Goal: Task Accomplishment & Management: Complete application form

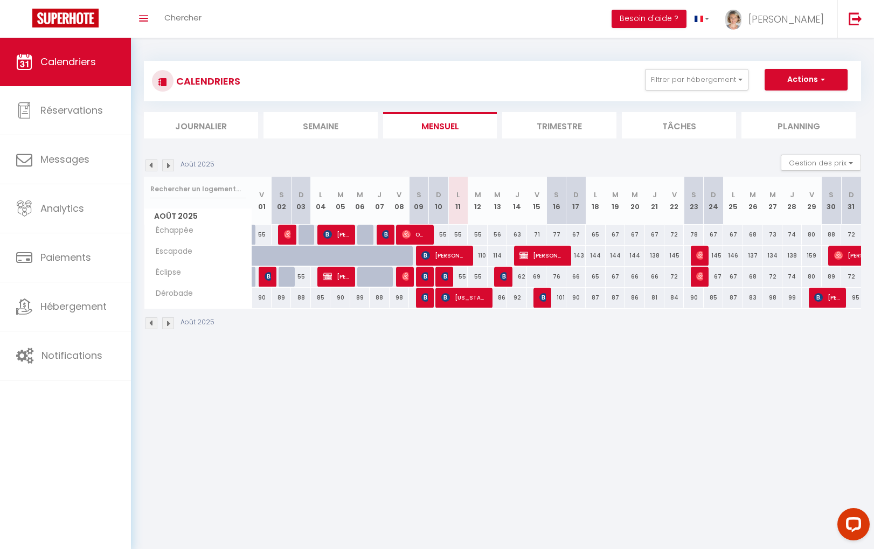
click at [449, 279] on div "55" at bounding box center [457, 277] width 19 height 20
type input "55"
type input "Lun 11 Août 2025"
type input "[DATE] Août 2025"
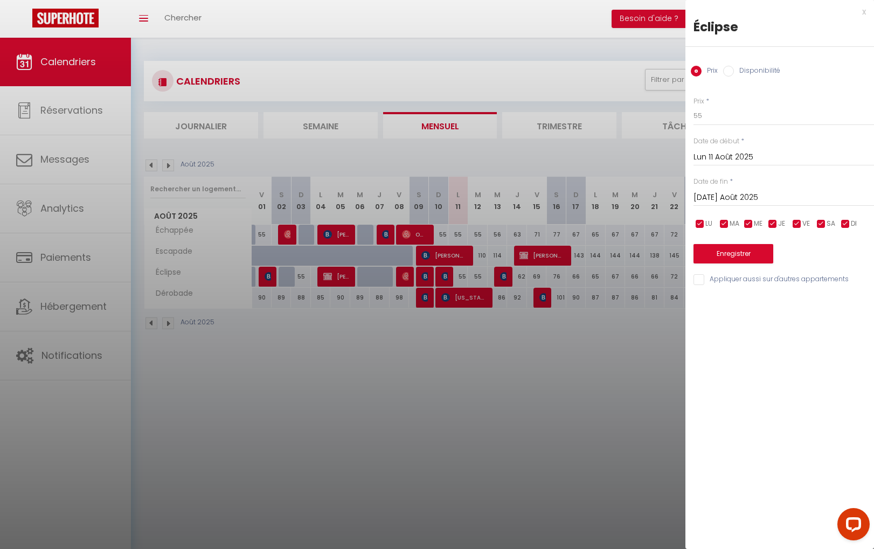
click at [442, 279] on div at bounding box center [437, 274] width 874 height 549
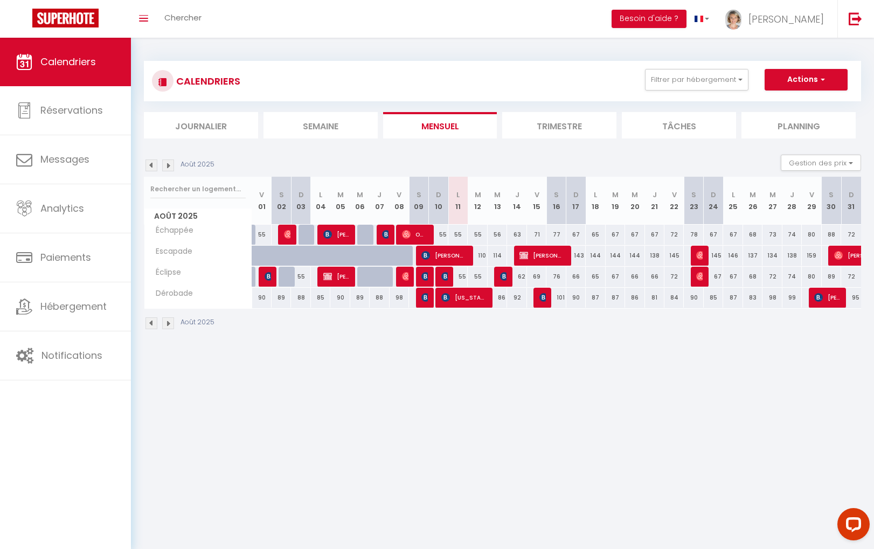
click at [442, 279] on img at bounding box center [445, 276] width 9 height 9
select select "OK"
select select "KO"
select select "0"
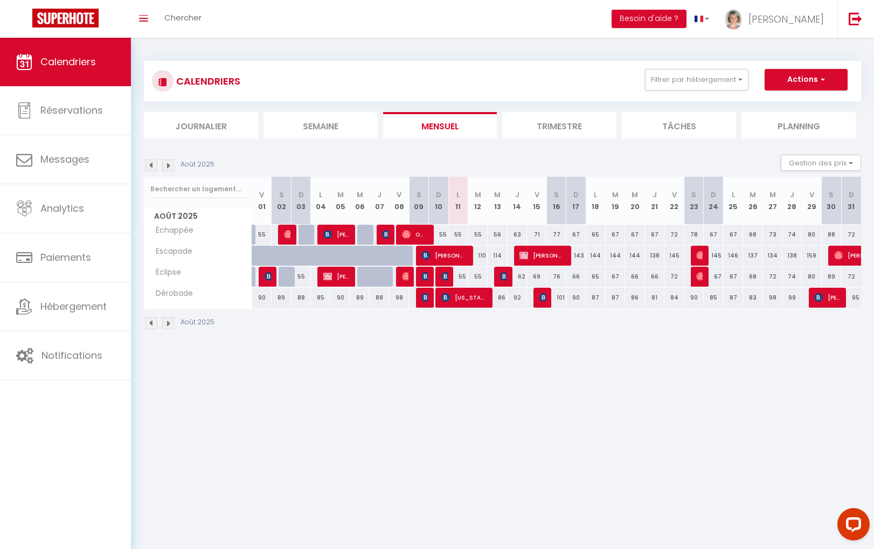
select select "1"
select select
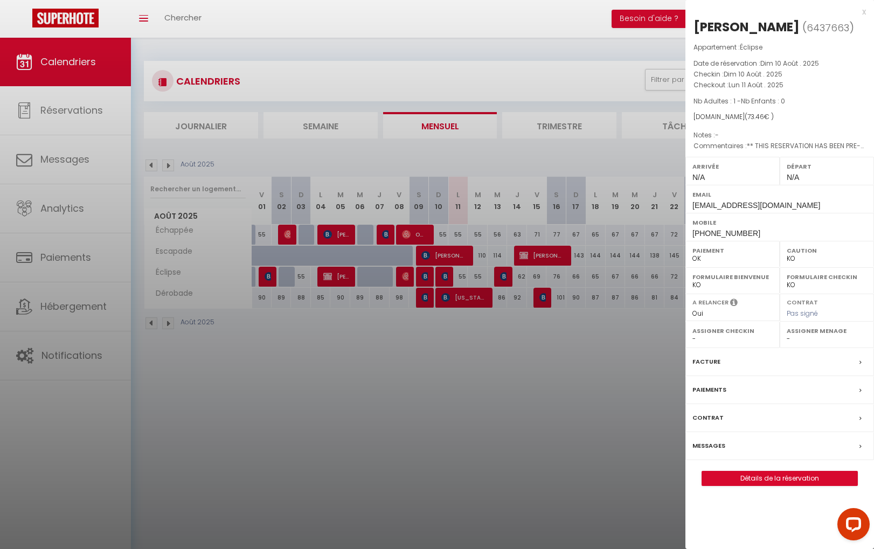
select select "21706"
click at [799, 476] on link "Détails de la réservation" at bounding box center [779, 479] width 155 height 14
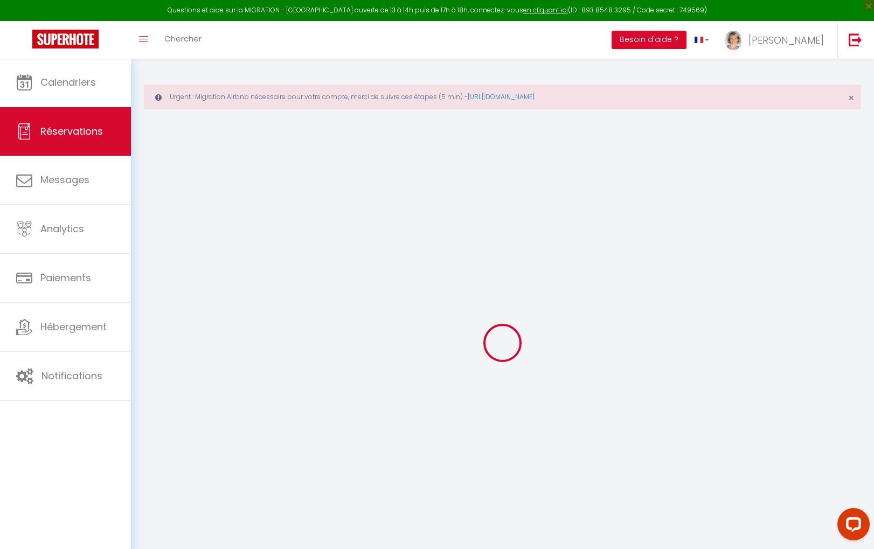
type input "[PERSON_NAME]"
type input "Colas"
type input "[EMAIL_ADDRESS][DOMAIN_NAME]"
type input "[PHONE_NUMBER]"
select select "FR"
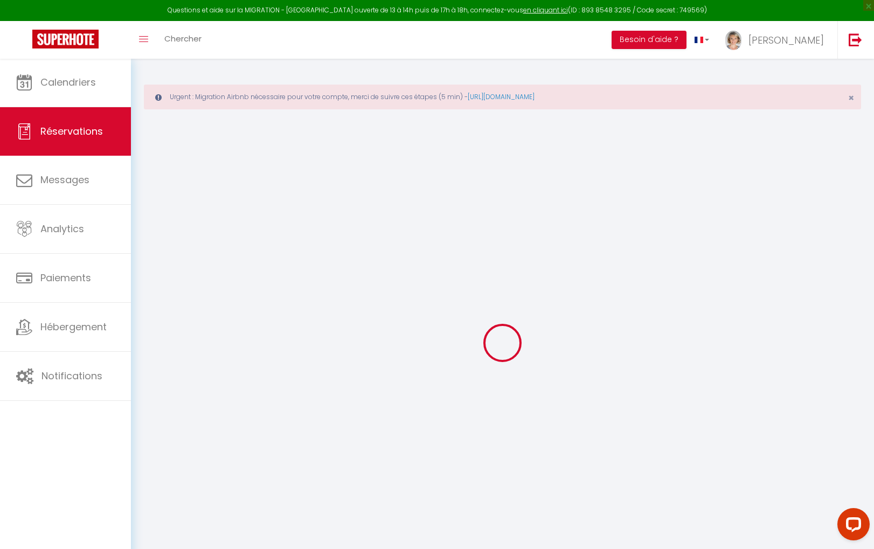
type input "11.02"
type input "1.03"
select select "29208"
select select "1"
select select
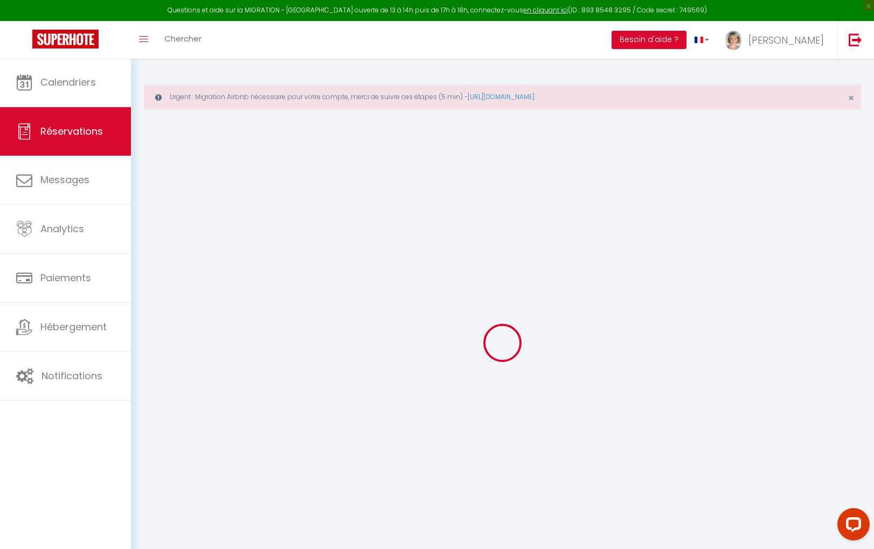
select select
type input "1"
select select "12"
select select "14"
type input "53.46"
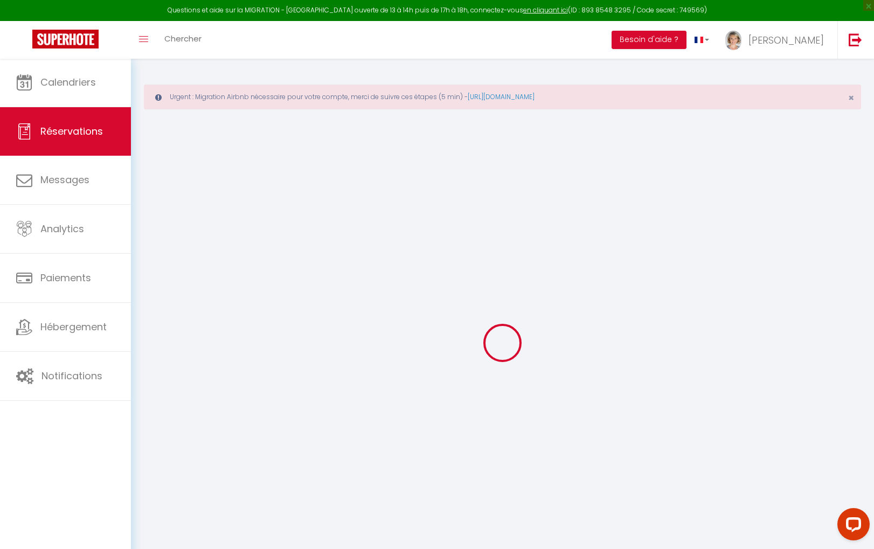
checkbox input "false"
type input "0"
select select "2"
type input "0"
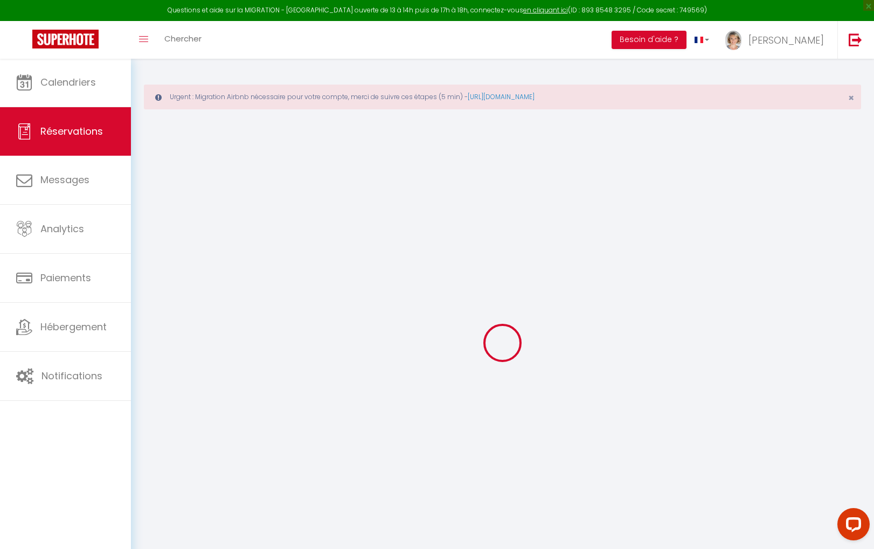
type input "0"
select select
checkbox input "false"
select select
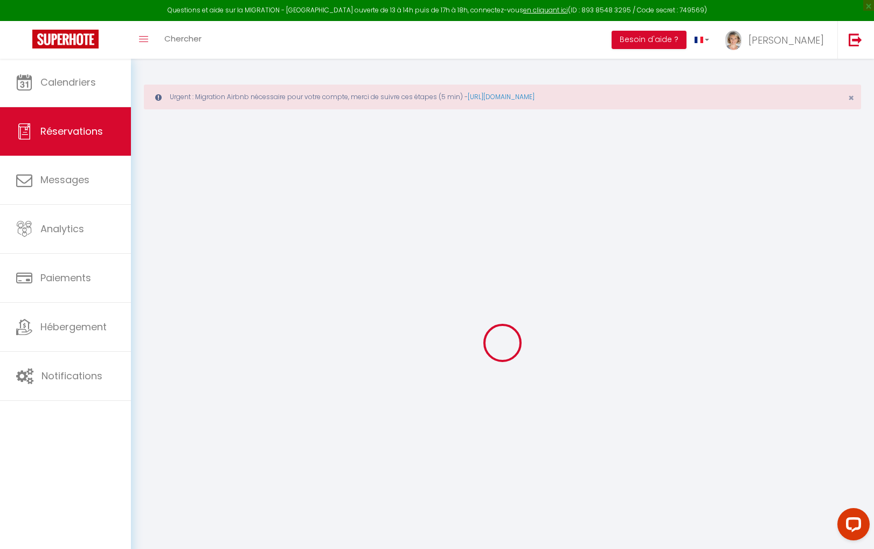
select select
checkbox input "false"
select select
checkbox input "false"
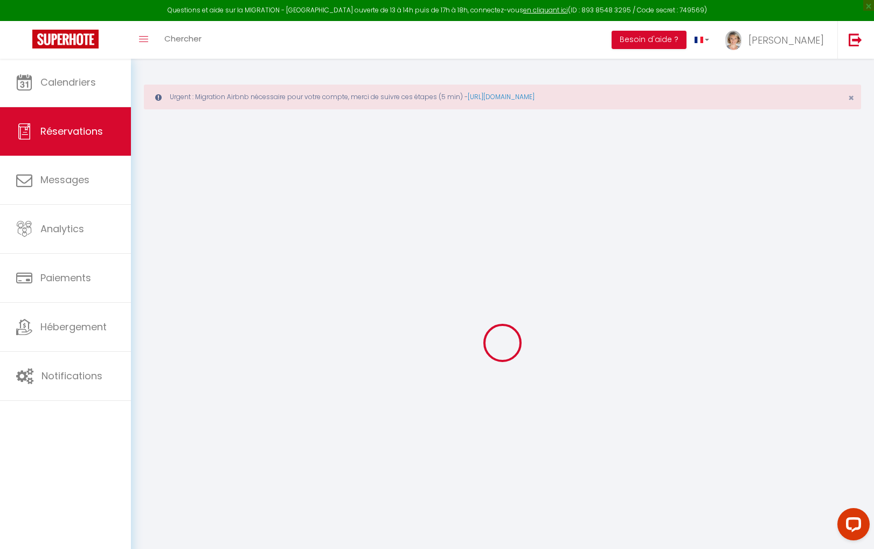
type textarea "** THIS RESERVATION HAS BEEN PRE-PAID ** Approximate time of arrival: between 2…"
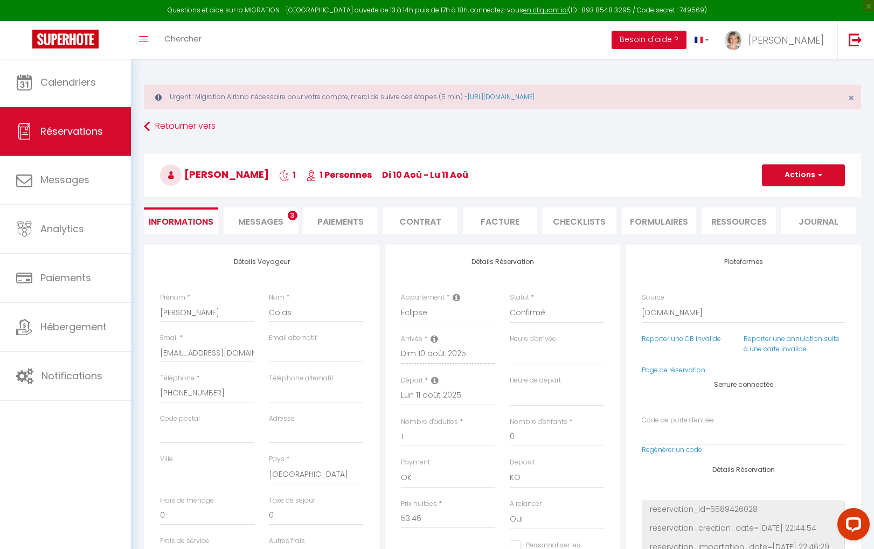
type input "20"
select select
checkbox input "false"
select select
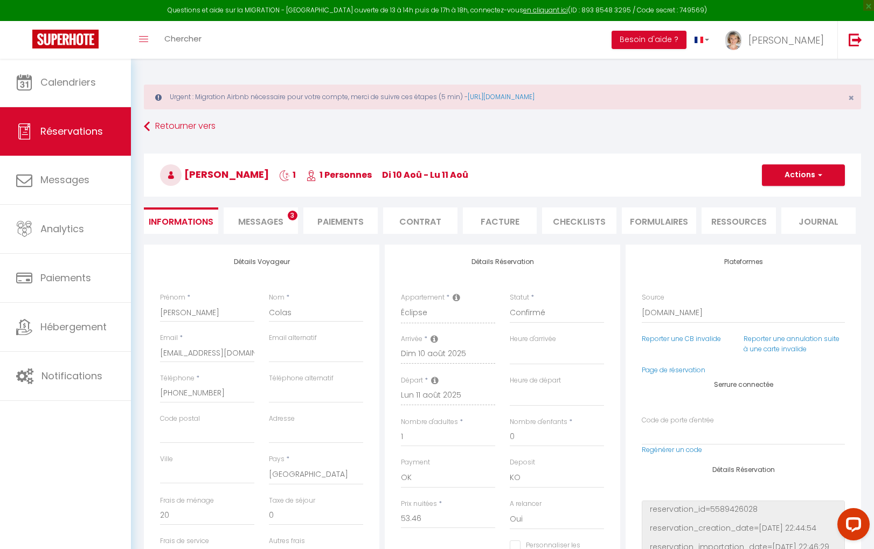
select select
click at [271, 217] on span "Messages" at bounding box center [260, 222] width 45 height 12
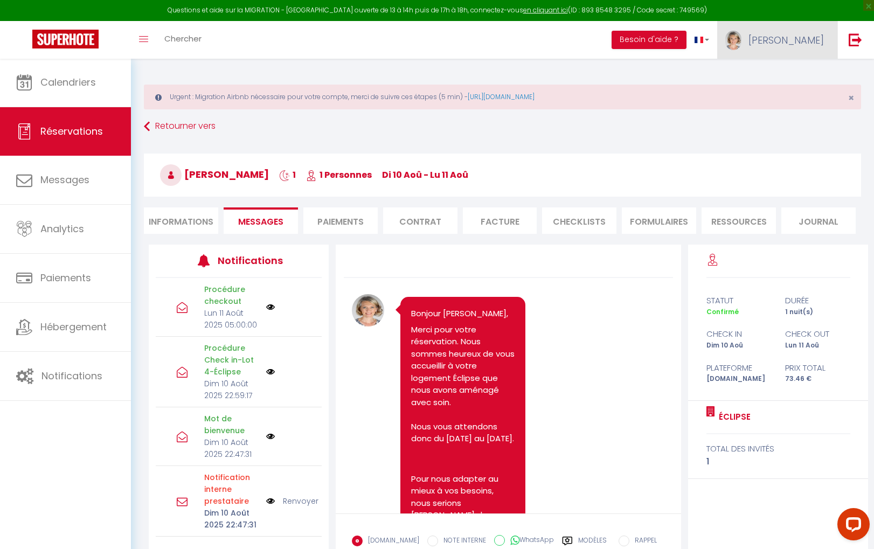
click at [808, 40] on span "[PERSON_NAME]" at bounding box center [786, 39] width 75 height 13
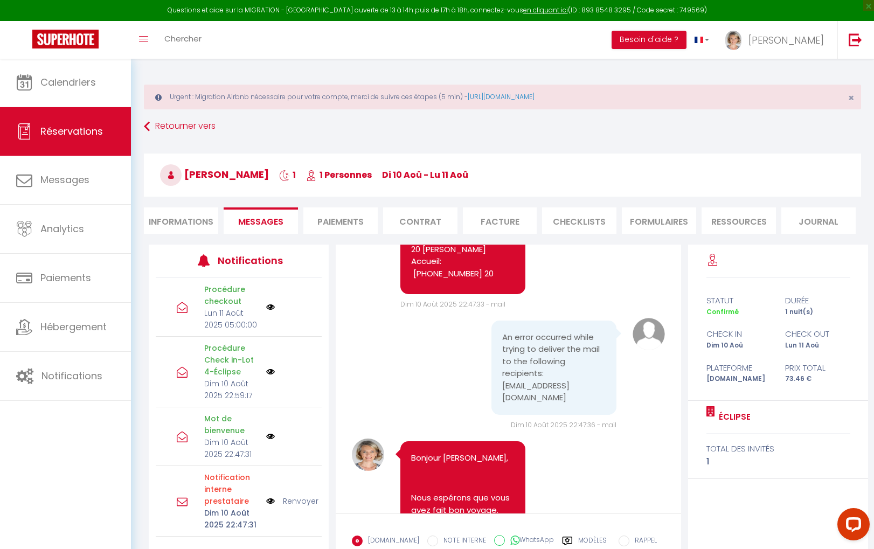
drag, startPoint x: 706, startPoint y: 11, endPoint x: 177, endPoint y: 5, distance: 528.7
click at [177, 5] on div "Questions et aide sur la MIGRATION - [GEOGRAPHIC_DATA] ouverte de 13 à 14h puis…" at bounding box center [437, 10] width 874 height 21
copy div "Questions et aide sur la MIGRATION - [GEOGRAPHIC_DATA] ouverte de 13 à 14h puis…"
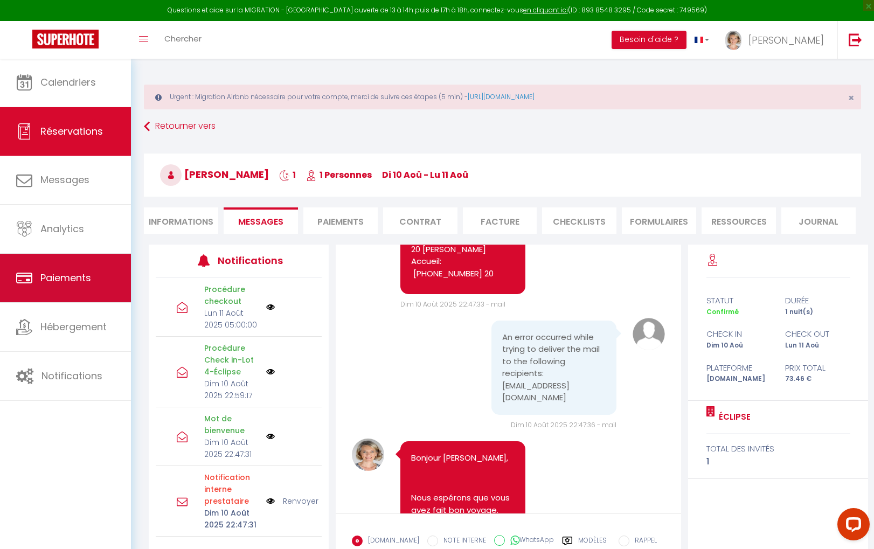
copy div "Questions et aide sur la MIGRATION - [GEOGRAPHIC_DATA] ouverte de 13 à 14h puis…"
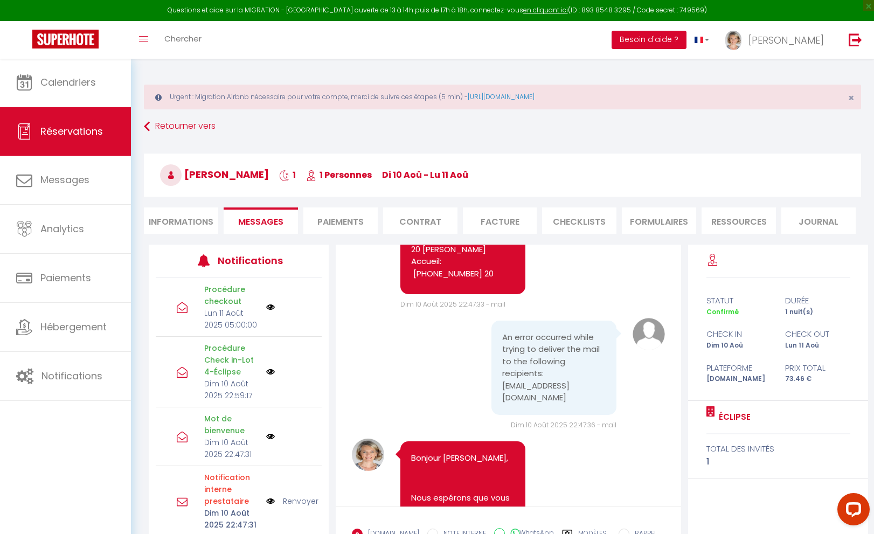
click at [687, 36] on button "Besoin d'aide ?" at bounding box center [649, 40] width 75 height 18
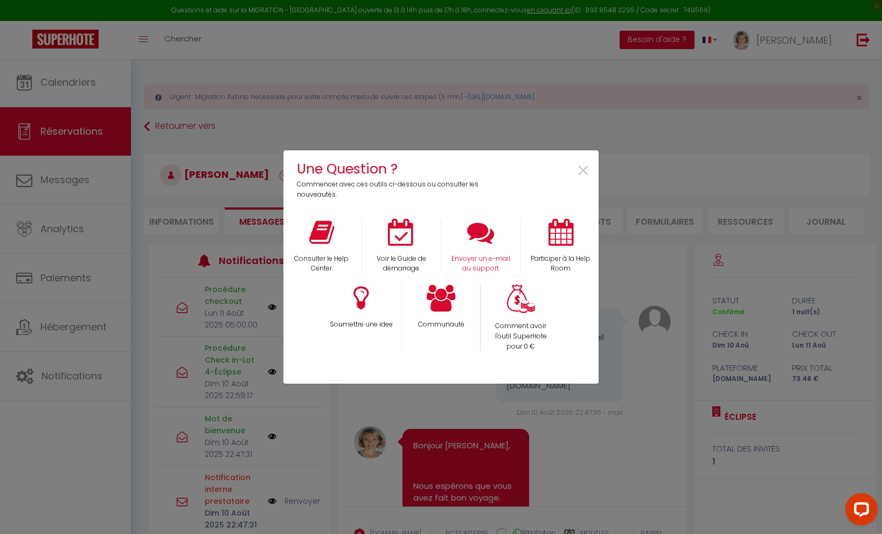
click at [470, 238] on icon at bounding box center [480, 232] width 27 height 27
click at [586, 165] on span "×" at bounding box center [583, 171] width 15 height 34
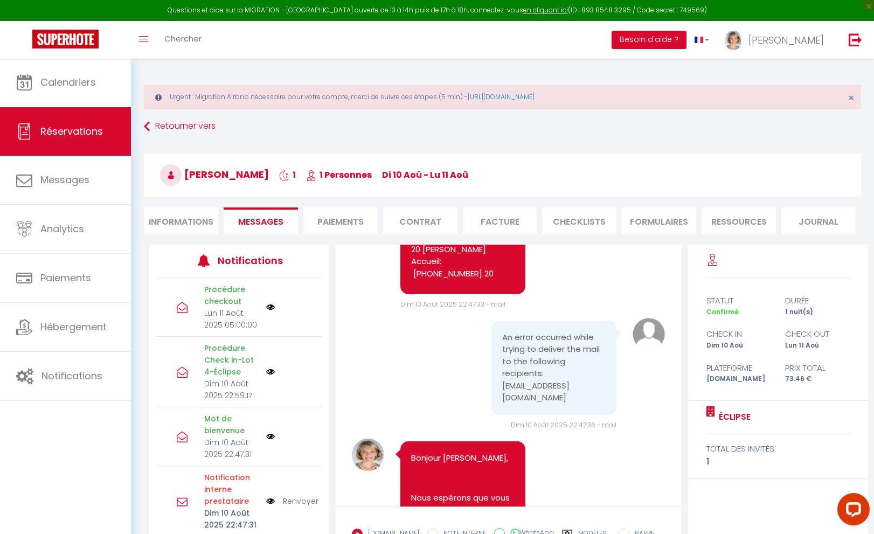
click at [178, 216] on li "Informations" at bounding box center [181, 220] width 74 height 26
select select
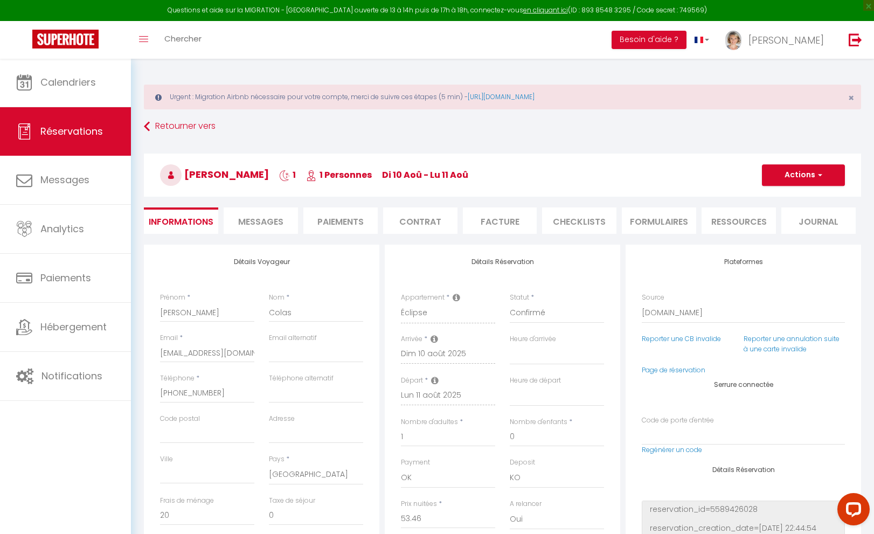
select select
checkbox input "false"
select select
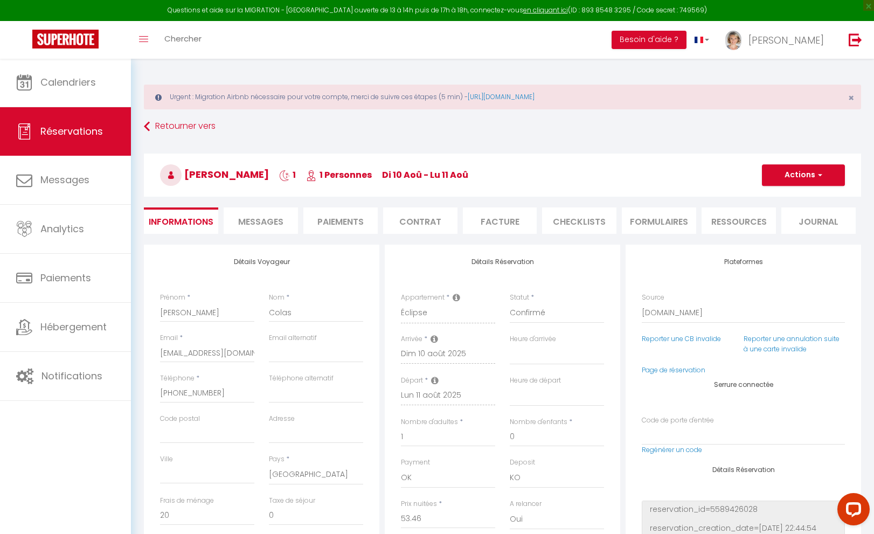
checkbox input "false"
click at [793, 176] on button "Actions" at bounding box center [803, 175] width 83 height 22
click at [703, 177] on h3 "[PERSON_NAME] 1 1 Personnes di 10 Aoû - lu 11 Aoû" at bounding box center [502, 175] width 717 height 43
drag, startPoint x: 472, startPoint y: 177, endPoint x: 188, endPoint y: 175, distance: 284.0
click at [188, 175] on h3 "[PERSON_NAME] 1 1 Personnes di 10 Aoû - lu 11 Aoû" at bounding box center [502, 175] width 717 height 43
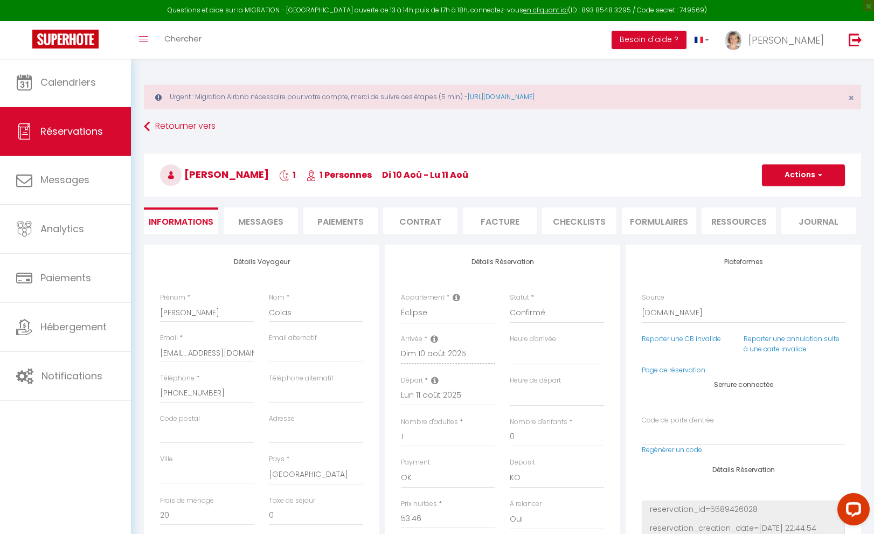
copy h3 "[PERSON_NAME] 1 1 Personnes di 10 Aoû - lu 11 Aoû"
select select
checkbox input "false"
select select
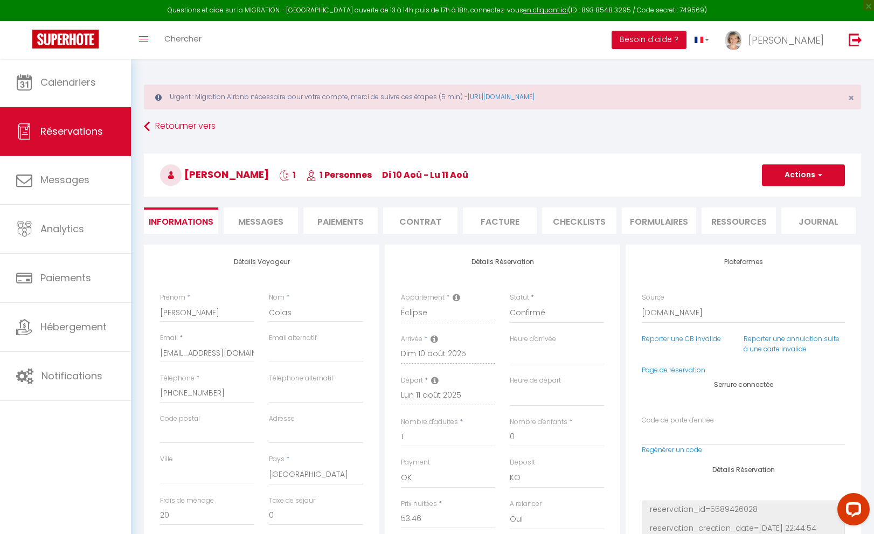
select select
checkbox input "false"
click at [542, 158] on h3 "[PERSON_NAME] 1 1 Personnes di 10 Aoû - lu 11 Aoû" at bounding box center [502, 175] width 717 height 43
select select
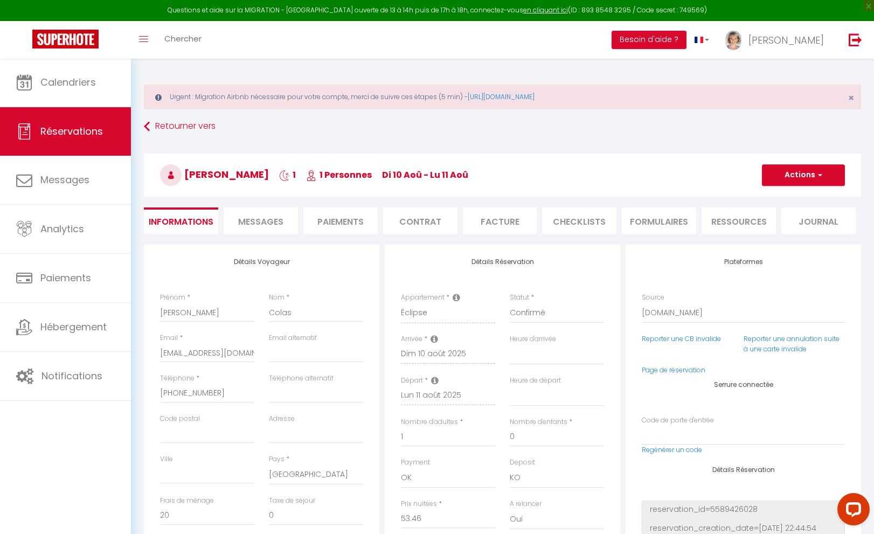
checkbox input "false"
select select
checkbox input "false"
select select
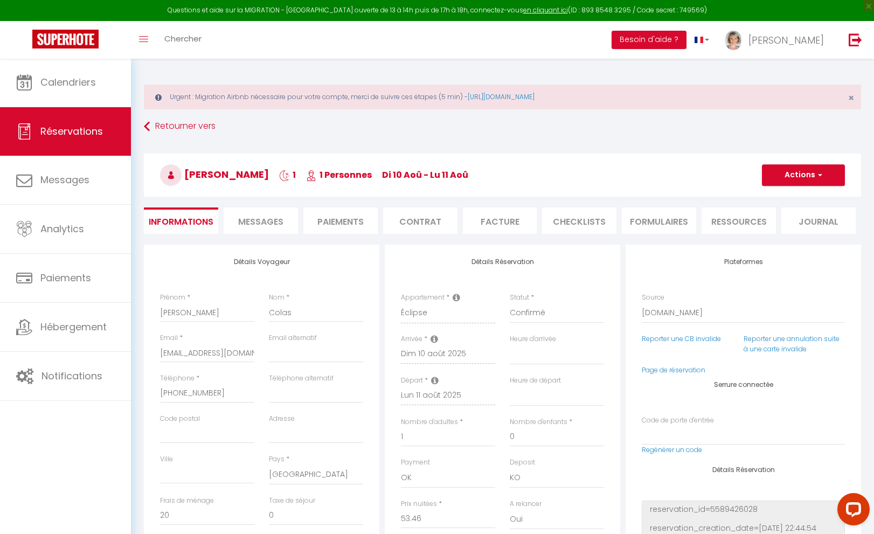
select select
checkbox input "false"
select select
checkbox input "false"
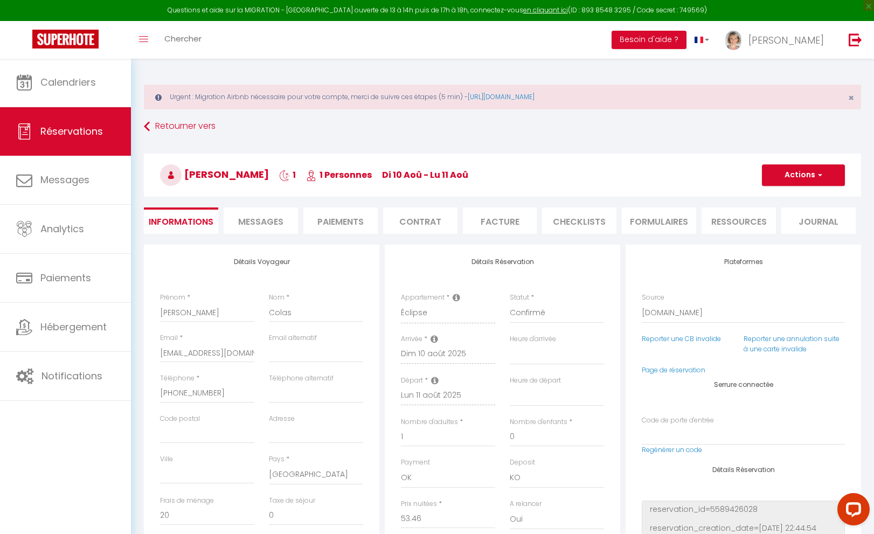
select select
checkbox input "false"
click at [282, 223] on span "Messages" at bounding box center [260, 222] width 45 height 12
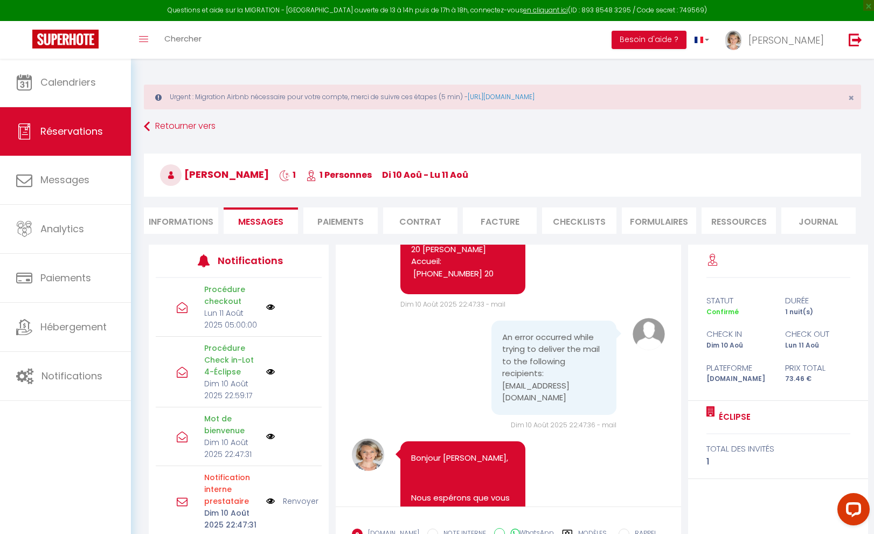
drag, startPoint x: 566, startPoint y: 414, endPoint x: 500, endPoint y: 354, distance: 90.0
click at [502, 354] on pre "An error occurred while trying to deliver the mail to the following recipients:…" at bounding box center [554, 367] width 104 height 73
copy pre "An error occurred while trying to deliver the mail to the following recipients:…"
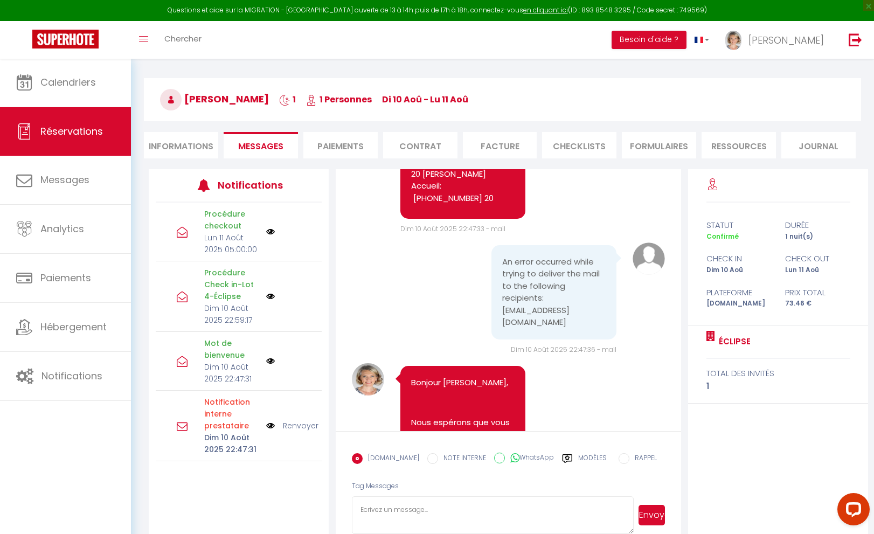
scroll to position [82, 0]
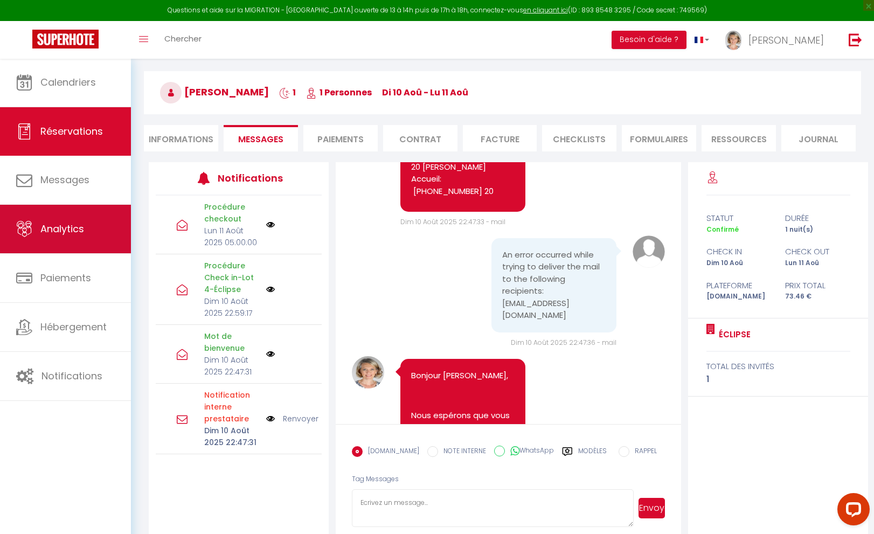
click at [78, 236] on span "Analytics" at bounding box center [62, 228] width 44 height 13
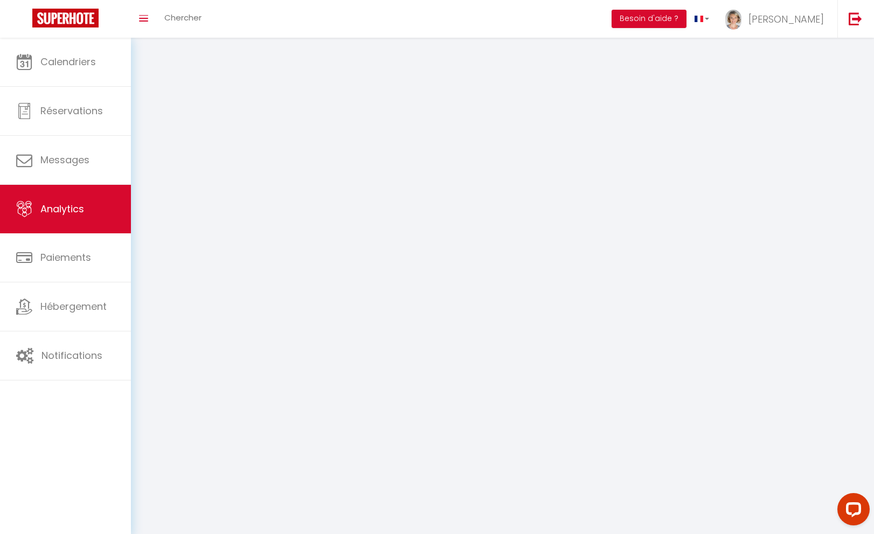
select select "2025"
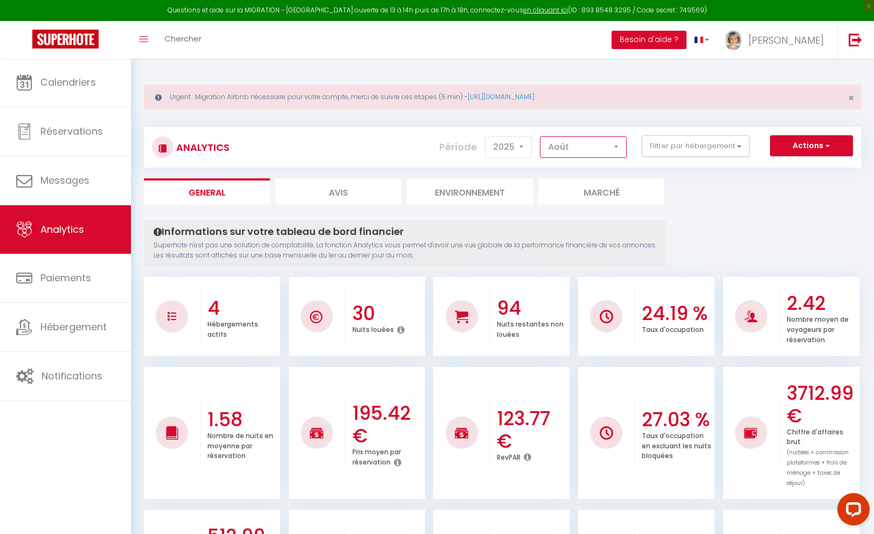
select select "7"
